Goal: Task Accomplishment & Management: Use online tool/utility

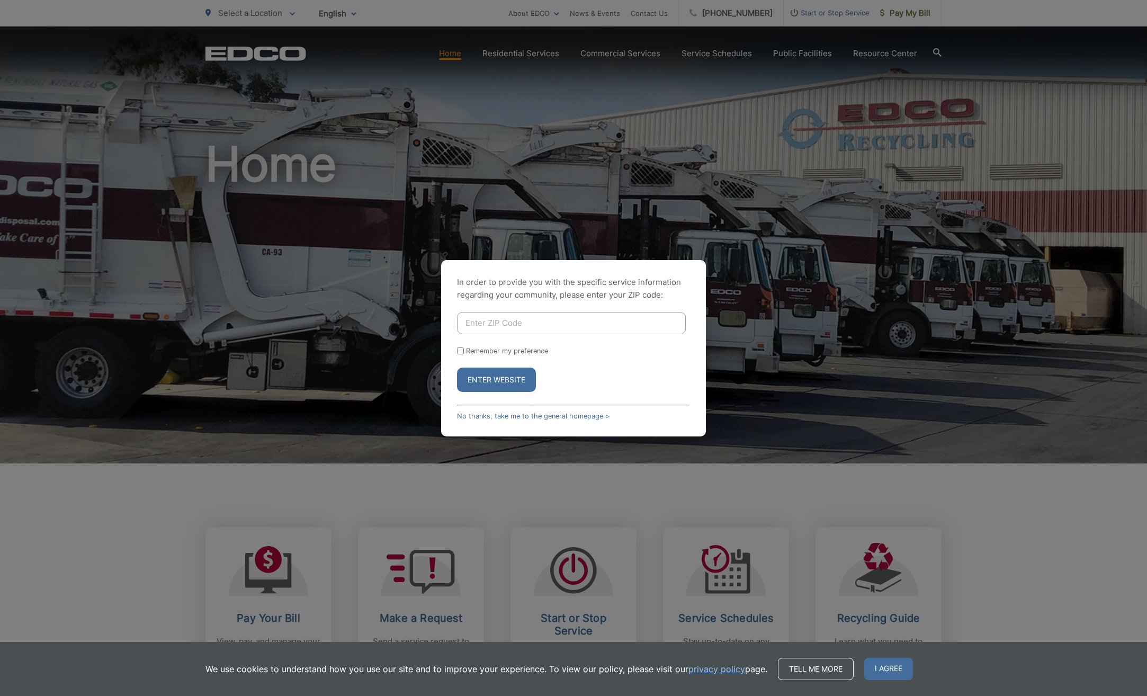
click at [484, 379] on button "Enter Website" at bounding box center [496, 380] width 79 height 24
click at [513, 417] on link "No thanks, take me to the general homepage >" at bounding box center [533, 416] width 153 height 8
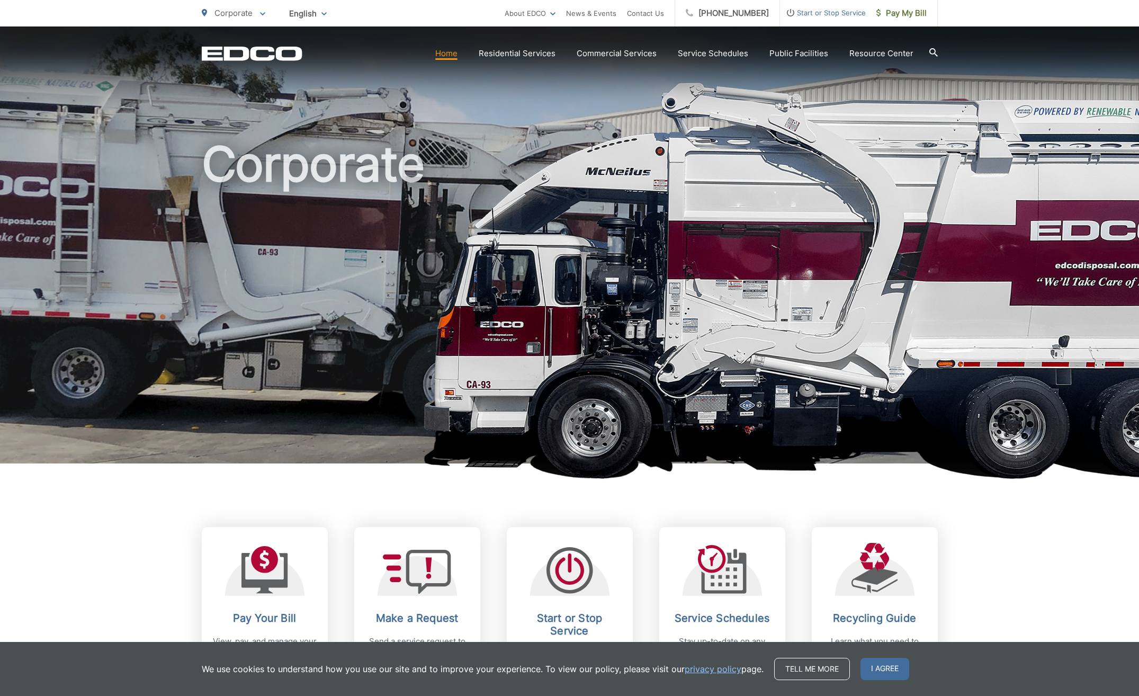
click at [909, 14] on span "Pay My Bill" at bounding box center [902, 13] width 50 height 13
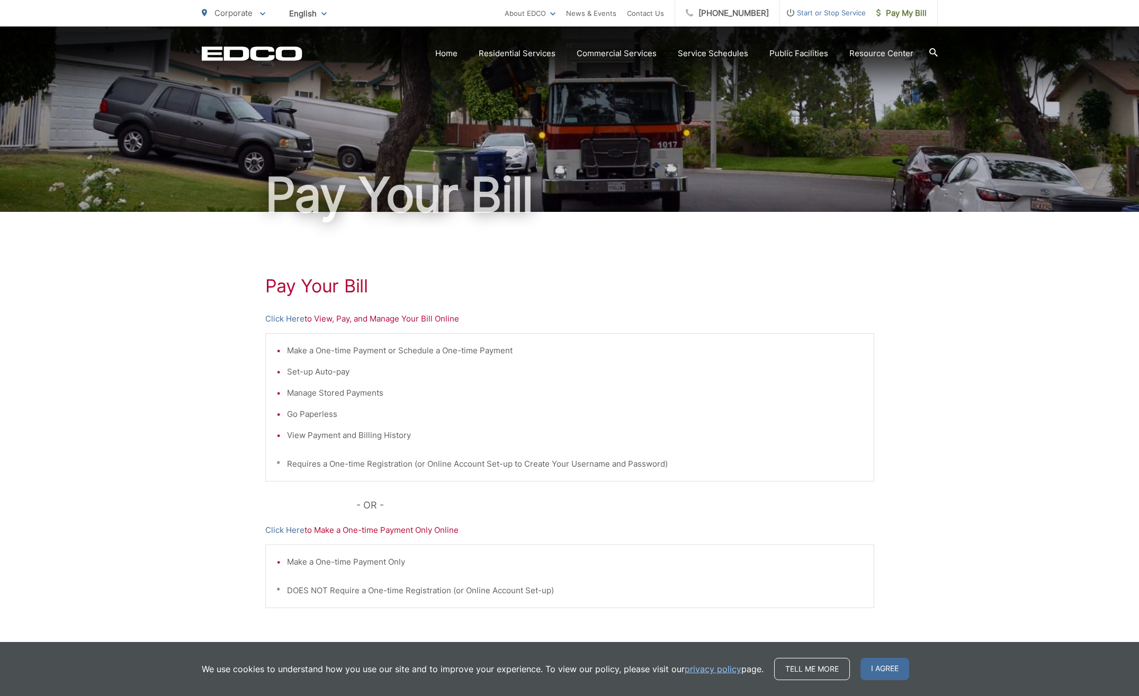
click at [281, 320] on link "Click Here" at bounding box center [284, 319] width 39 height 13
